Goal: Task Accomplishment & Management: Complete application form

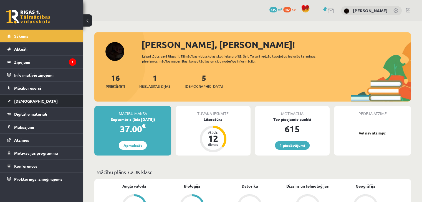
click at [24, 101] on span "[DEMOGRAPHIC_DATA]" at bounding box center [36, 101] width 44 height 5
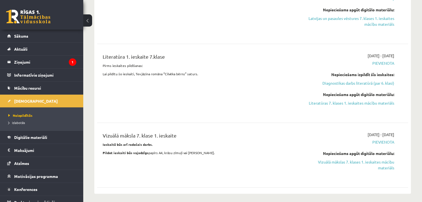
scroll to position [222, 0]
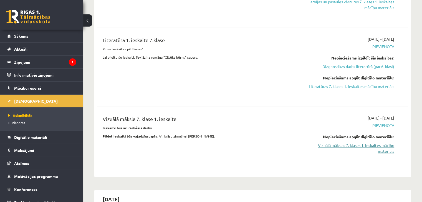
click at [337, 143] on link "Vizuālā mākslas 7. klases 1. ieskaites mācību materiāls" at bounding box center [347, 149] width 91 height 12
click at [324, 143] on link "Vizuālā mākslas 7. klases 1. ieskaites mācību materiāls" at bounding box center [347, 149] width 91 height 12
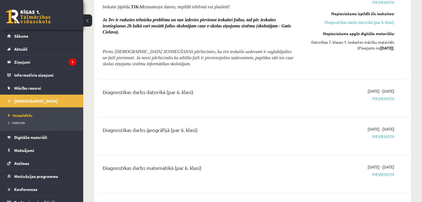
scroll to position [443, 0]
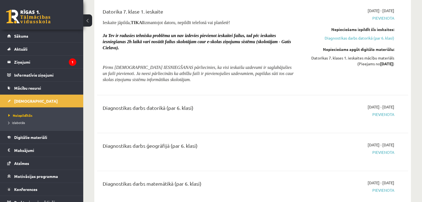
scroll to position [416, 0]
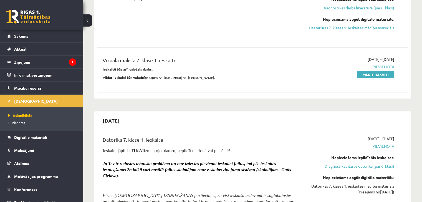
scroll to position [226, 0]
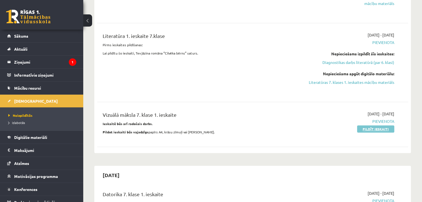
click at [369, 126] on link "Pildīt ieskaiti" at bounding box center [375, 129] width 37 height 7
